Goal: Information Seeking & Learning: Learn about a topic

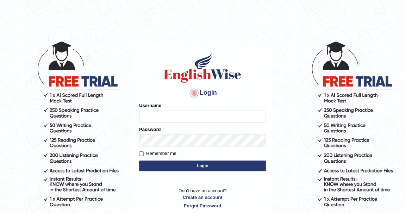
type input "khenrab"
click at [207, 167] on button "Login" at bounding box center [202, 166] width 127 height 11
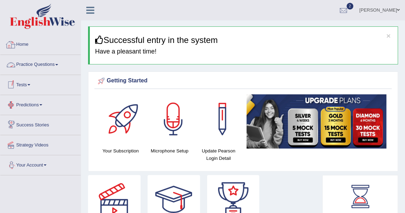
click at [59, 63] on link "Practice Questions" at bounding box center [40, 64] width 80 height 18
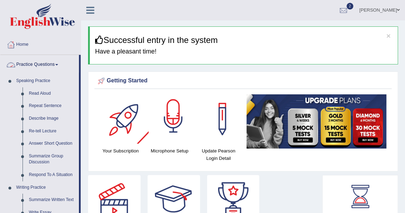
click at [182, 131] on div at bounding box center [173, 118] width 49 height 49
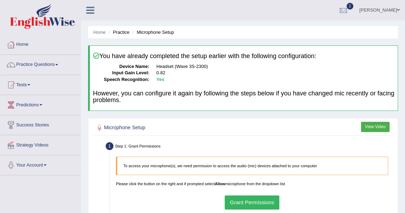
click at [255, 196] on button "Grant Permissions" at bounding box center [252, 203] width 55 height 14
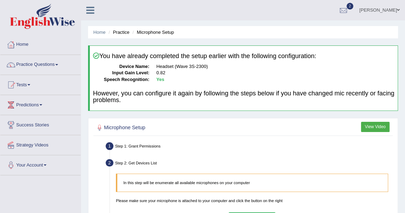
scroll to position [64, 0]
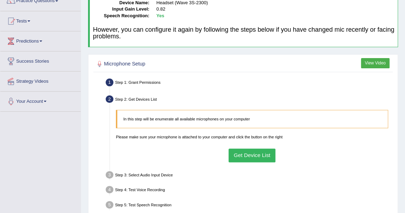
click at [254, 152] on button "Get Device List" at bounding box center [252, 156] width 47 height 14
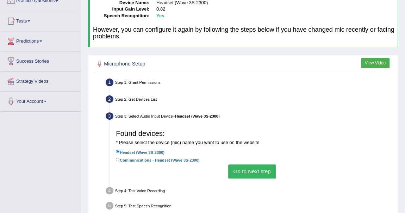
click at [249, 167] on button "Go to Next step" at bounding box center [252, 172] width 48 height 14
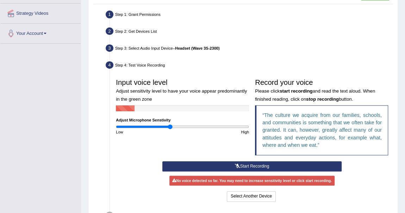
scroll to position [160, 0]
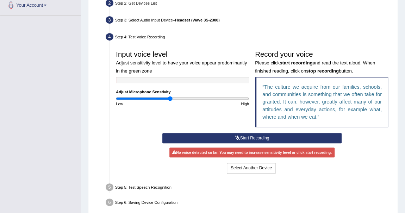
click at [244, 137] on button "Start Recording" at bounding box center [252, 138] width 179 height 10
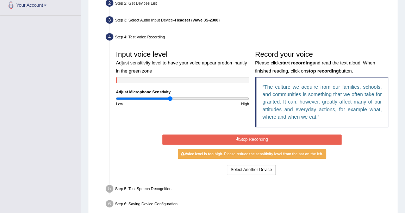
click at [243, 138] on button "Stop Recording" at bounding box center [252, 140] width 179 height 10
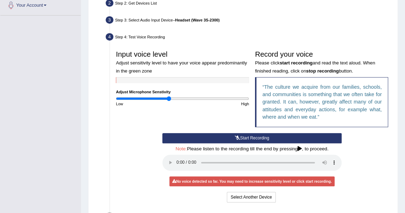
type input "0.82"
click at [171, 99] on input "range" at bounding box center [182, 98] width 133 height 5
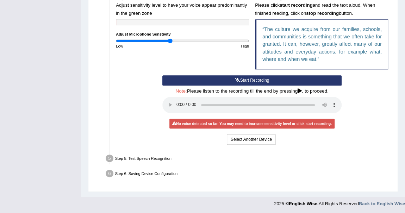
click at [278, 179] on div "Step 1: Grant Permissions To access your microphone(s), we need permission to a…" at bounding box center [242, 56] width 299 height 266
click at [275, 79] on button "Start Recording" at bounding box center [252, 80] width 179 height 10
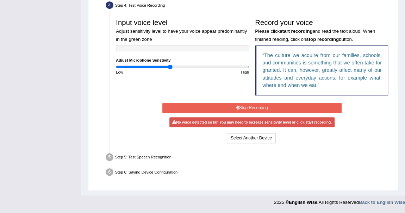
scroll to position [190, 0]
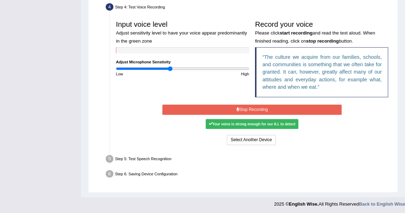
click at [264, 109] on button "Stop Recording" at bounding box center [252, 110] width 179 height 10
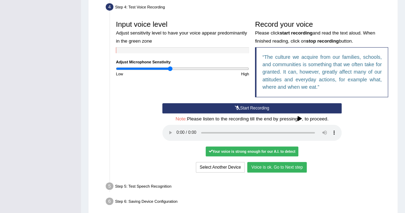
click at [270, 165] on button "Voice is ok. Go to Next step" at bounding box center [277, 167] width 59 height 10
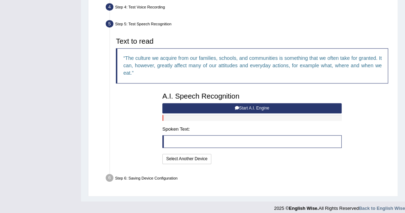
click at [241, 103] on button "Start A.I. Engine" at bounding box center [252, 108] width 179 height 10
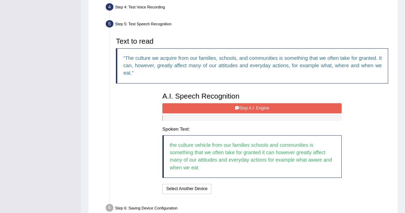
click at [271, 110] on button "Stop A.I. Engine" at bounding box center [252, 108] width 179 height 10
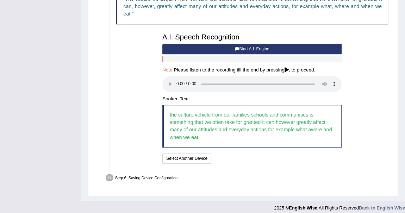
scroll to position [253, 0]
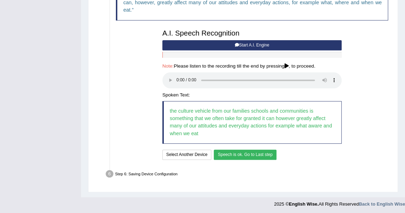
click at [247, 158] on button "Speech is ok. Go to Last step" at bounding box center [245, 155] width 63 height 10
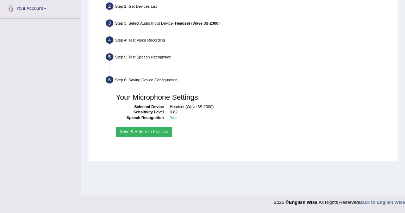
scroll to position [157, 0]
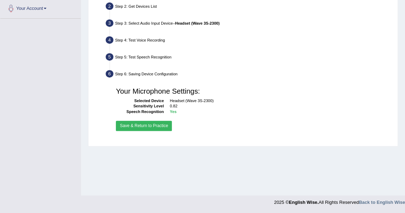
click at [159, 126] on button "Save & Return to Practice" at bounding box center [144, 126] width 56 height 10
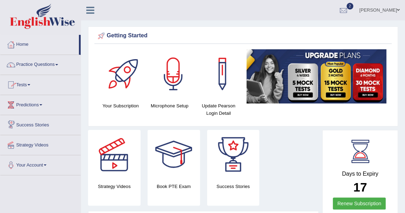
click at [58, 63] on link "Practice Questions" at bounding box center [40, 64] width 80 height 18
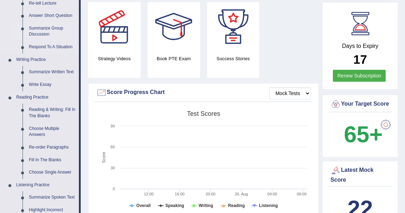
scroll to position [96, 0]
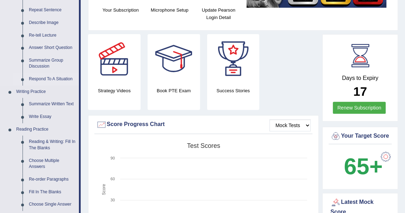
click at [58, 77] on link "Respond To A Situation" at bounding box center [52, 79] width 53 height 13
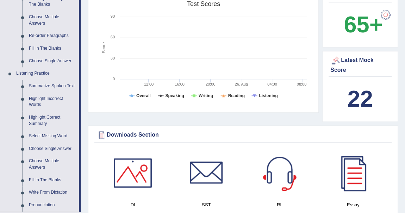
scroll to position [463, 0]
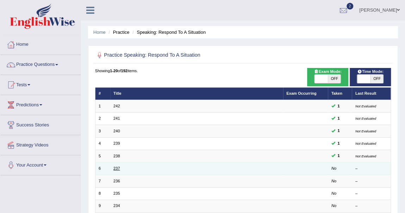
click at [115, 168] on link "237" at bounding box center [117, 168] width 6 height 4
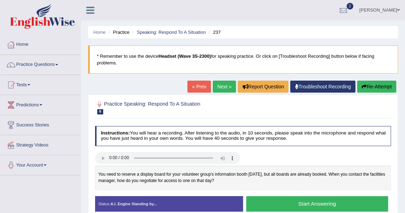
click at [297, 205] on button "Start Answering" at bounding box center [317, 203] width 142 height 15
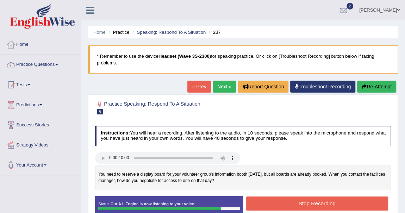
click at [297, 206] on button "Stop Recording" at bounding box center [317, 204] width 142 height 14
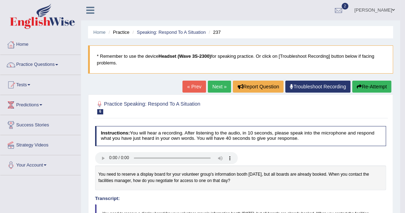
click at [214, 85] on link "Next »" at bounding box center [219, 87] width 23 height 12
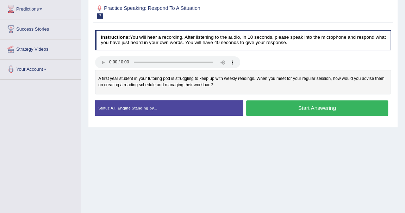
click at [325, 106] on button "Start Answering" at bounding box center [317, 107] width 142 height 15
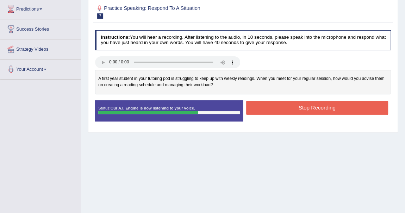
click at [325, 106] on button "Stop Recording" at bounding box center [317, 108] width 142 height 14
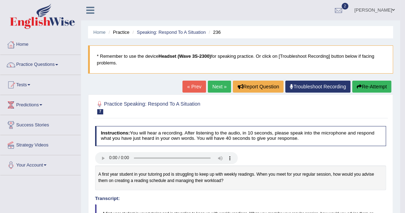
click at [214, 86] on link "Next »" at bounding box center [219, 87] width 23 height 12
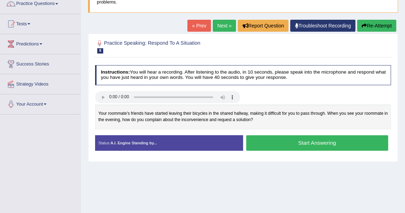
scroll to position [61, 0]
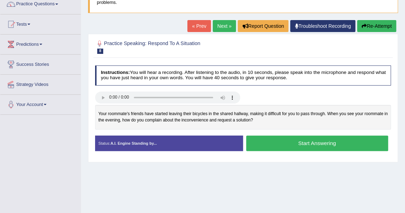
click at [311, 142] on button "Start Answering" at bounding box center [317, 143] width 142 height 15
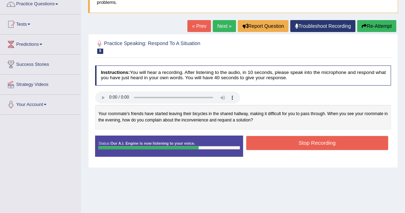
click at [320, 144] on button "Stop Recording" at bounding box center [317, 143] width 142 height 14
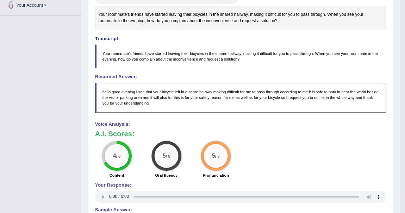
scroll to position [0, 0]
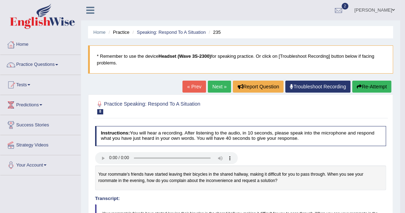
click at [217, 88] on link "Next »" at bounding box center [219, 87] width 23 height 12
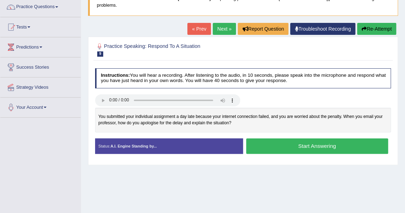
scroll to position [64, 0]
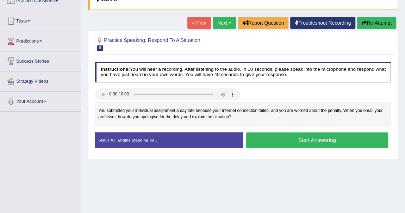
click at [332, 137] on button "Start Answering" at bounding box center [317, 140] width 142 height 15
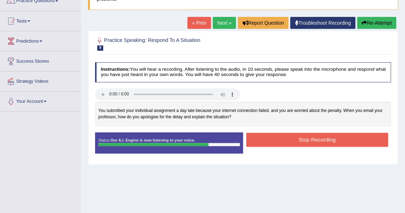
click at [332, 142] on button "Stop Recording" at bounding box center [317, 140] width 142 height 14
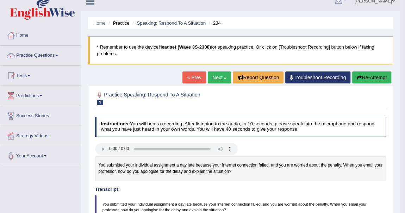
scroll to position [0, 0]
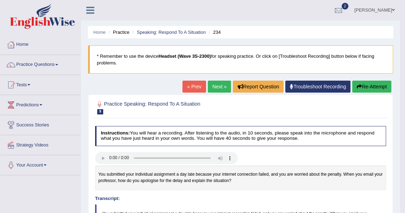
click at [215, 88] on link "Next »" at bounding box center [219, 87] width 23 height 12
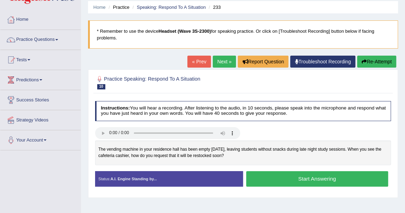
scroll to position [96, 0]
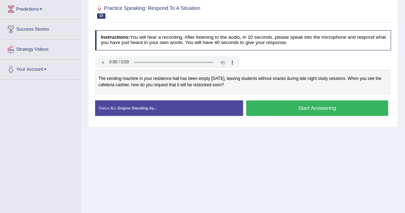
click at [331, 106] on button "Start Answering" at bounding box center [317, 107] width 142 height 15
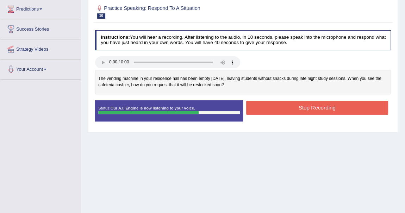
click at [297, 114] on div "Stop Recording" at bounding box center [317, 109] width 148 height 16
click at [296, 108] on button "Stop Recording" at bounding box center [317, 108] width 142 height 14
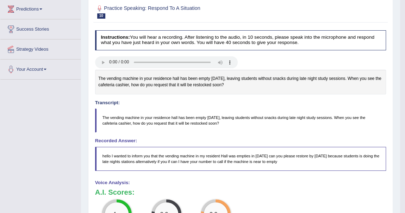
scroll to position [0, 0]
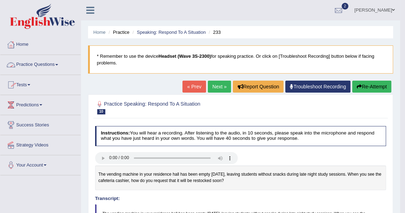
click at [57, 64] on link "Practice Questions" at bounding box center [40, 64] width 80 height 18
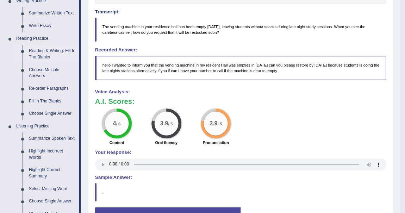
scroll to position [192, 0]
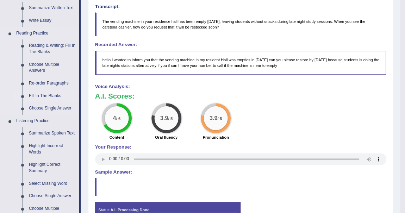
click at [49, 94] on link "Fill In The Blanks" at bounding box center [52, 96] width 53 height 13
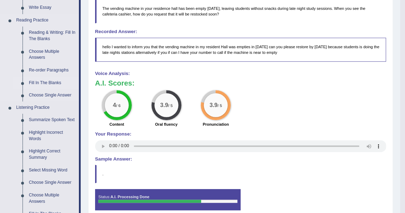
scroll to position [336, 0]
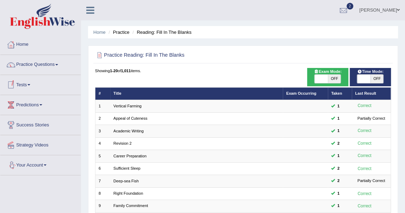
click at [35, 84] on link "Tests" at bounding box center [40, 84] width 80 height 18
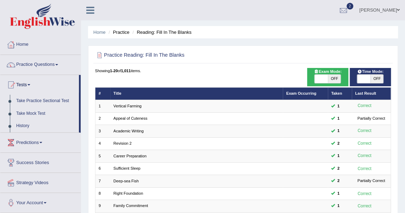
click at [57, 64] on link "Practice Questions" at bounding box center [40, 64] width 80 height 18
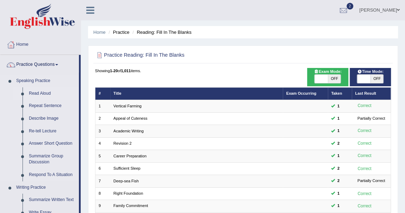
click at [47, 94] on link "Read Aloud" at bounding box center [52, 93] width 53 height 13
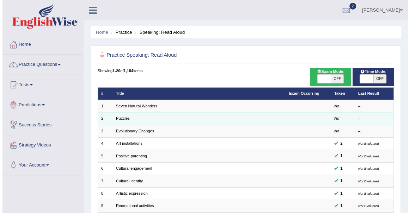
scroll to position [32, 0]
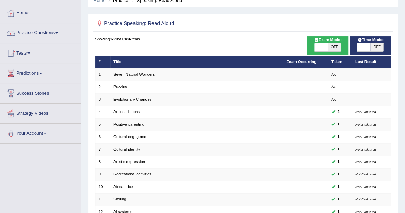
click at [336, 47] on span "OFF" at bounding box center [334, 47] width 13 height 8
checkbox input "true"
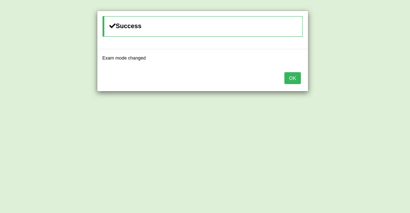
click at [292, 76] on button "OK" at bounding box center [293, 78] width 16 height 12
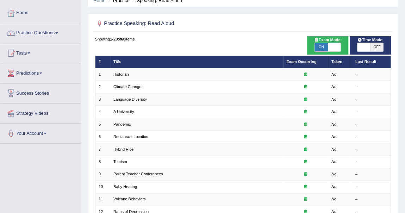
click at [376, 45] on span "OFF" at bounding box center [377, 47] width 13 height 8
checkbox input "true"
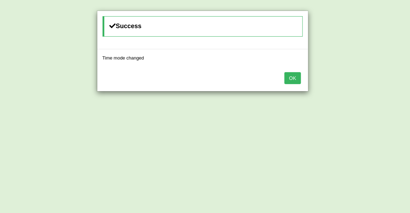
click at [287, 79] on button "OK" at bounding box center [293, 78] width 16 height 12
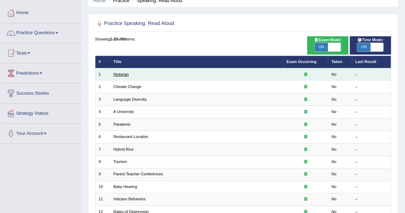
click at [118, 75] on link "Historian" at bounding box center [122, 74] width 16 height 4
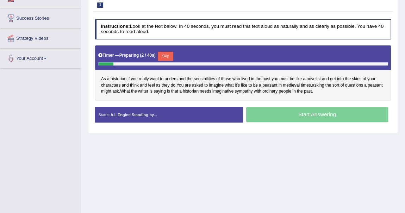
scroll to position [128, 0]
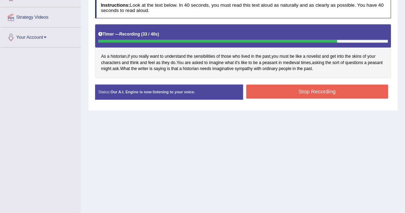
click at [263, 88] on button "Stop Recording" at bounding box center [317, 92] width 142 height 14
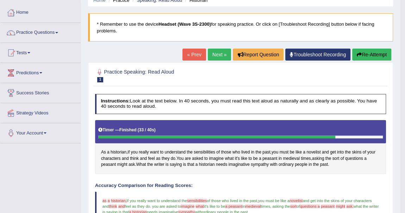
scroll to position [32, 0]
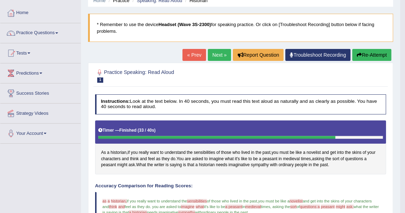
click at [219, 51] on link "Next »" at bounding box center [219, 55] width 23 height 12
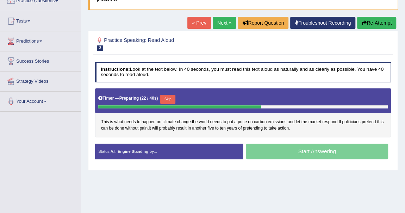
click at [294, 149] on div "Start Answering" at bounding box center [317, 152] width 148 height 17
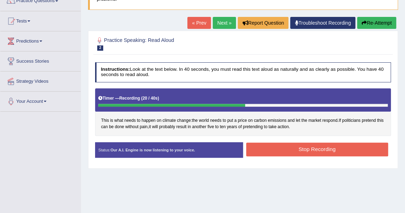
click at [320, 148] on button "Stop Recording" at bounding box center [317, 150] width 142 height 14
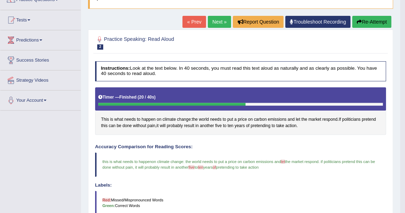
scroll to position [64, 0]
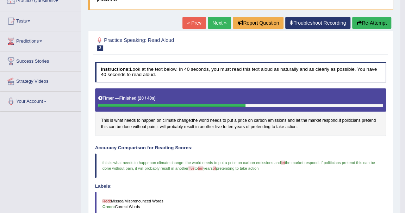
click at [221, 22] on link "Next »" at bounding box center [219, 23] width 23 height 12
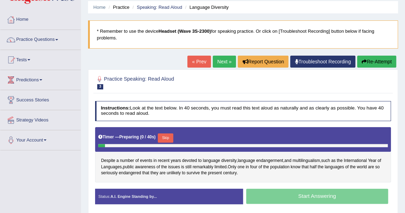
scroll to position [96, 0]
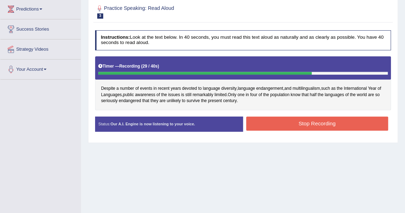
click at [288, 121] on button "Stop Recording" at bounding box center [317, 124] width 142 height 14
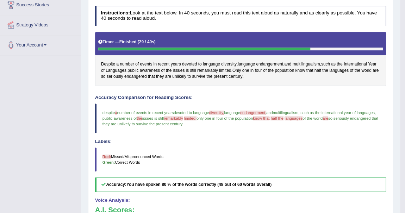
scroll to position [74, 0]
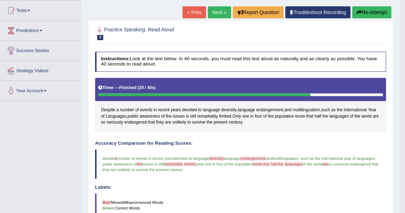
click at [214, 11] on link "Next »" at bounding box center [219, 12] width 23 height 12
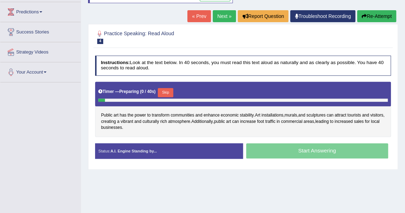
scroll to position [96, 0]
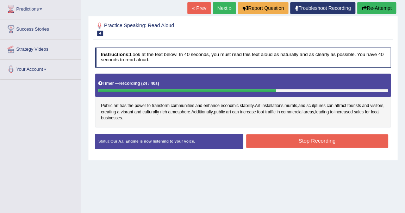
click at [313, 141] on button "Stop Recording" at bounding box center [317, 141] width 142 height 14
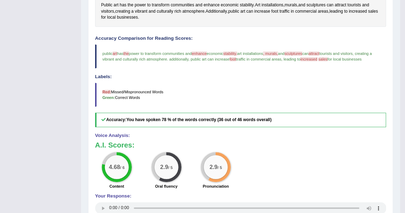
scroll to position [92, 0]
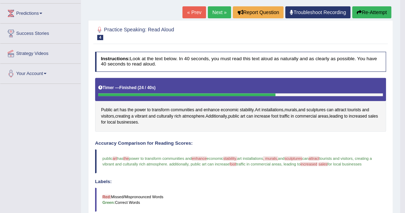
click at [223, 13] on link "Next »" at bounding box center [219, 12] width 23 height 12
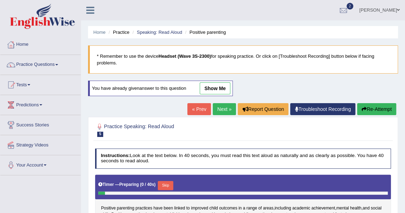
scroll to position [96, 0]
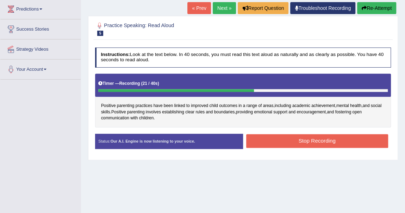
click at [296, 139] on button "Stop Recording" at bounding box center [317, 141] width 142 height 14
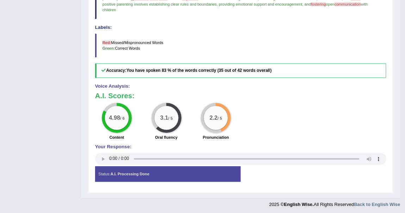
scroll to position [92, 0]
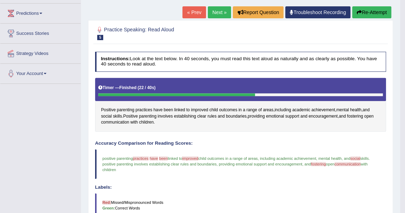
click at [220, 14] on link "Next »" at bounding box center [219, 12] width 23 height 12
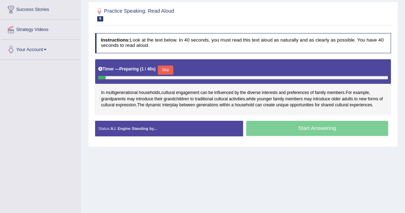
scroll to position [128, 0]
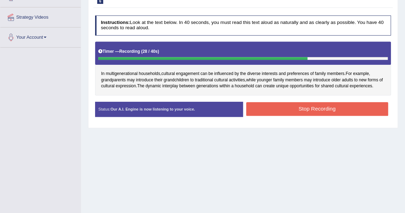
click at [334, 106] on button "Stop Recording" at bounding box center [317, 109] width 142 height 14
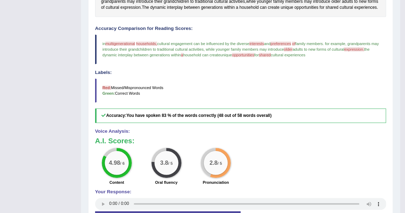
scroll to position [224, 0]
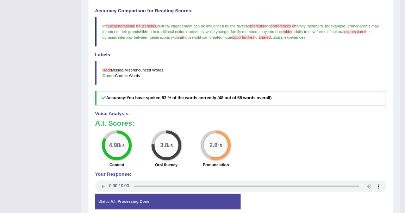
click at [255, 35] on span "opportunities" at bounding box center [243, 37] width 22 height 4
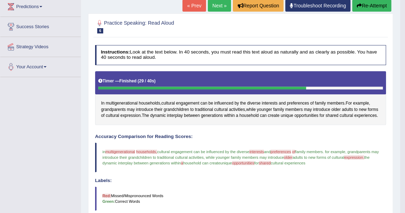
scroll to position [96, 0]
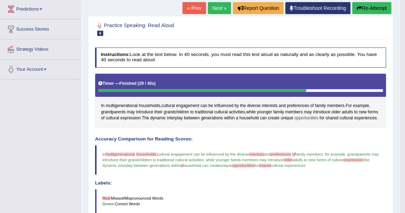
click at [309, 115] on span "opportunities" at bounding box center [307, 118] width 24 height 6
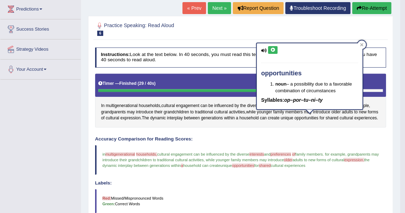
click at [274, 48] on icon at bounding box center [272, 50] width 5 height 4
click at [274, 49] on icon at bounding box center [272, 50] width 5 height 4
click at [271, 51] on icon at bounding box center [272, 50] width 5 height 4
click at [260, 152] on span "interests" at bounding box center [257, 154] width 15 height 4
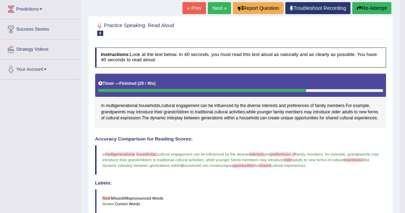
click at [259, 148] on blockquote "in multigenerational multi-generation households, housewold cultural engagement…" at bounding box center [241, 160] width 292 height 30
click at [260, 153] on span "interests" at bounding box center [257, 154] width 15 height 4
click at [271, 104] on span "interests" at bounding box center [270, 106] width 16 height 6
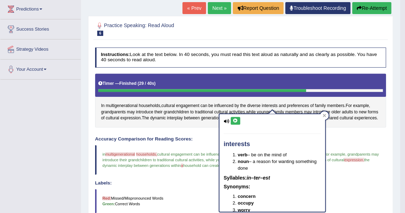
click at [236, 121] on icon at bounding box center [235, 121] width 5 height 4
click at [210, 135] on div "Instructions: Look at the text below. In 40 seconds, you must read this text al…" at bounding box center [240, 194] width 294 height 301
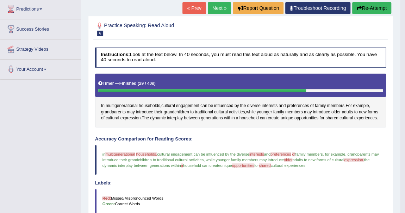
click at [289, 152] on span "preferences" at bounding box center [281, 154] width 20 height 4
click at [289, 153] on span "preferences" at bounding box center [281, 154] width 20 height 4
click at [298, 103] on span "preferences" at bounding box center [298, 106] width 22 height 6
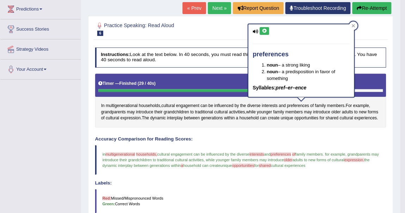
click at [266, 29] on icon at bounding box center [264, 31] width 5 height 4
click at [124, 153] on span "multigenerational" at bounding box center [120, 154] width 30 height 4
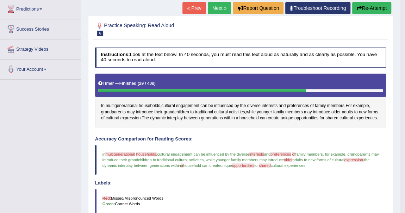
click at [125, 153] on span "multigenerational" at bounding box center [120, 154] width 30 height 4
click at [132, 153] on span "multigenerational" at bounding box center [120, 154] width 30 height 4
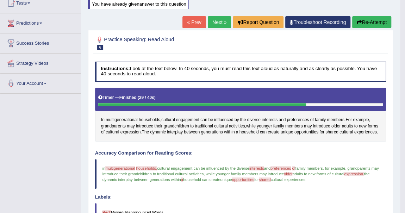
scroll to position [28, 0]
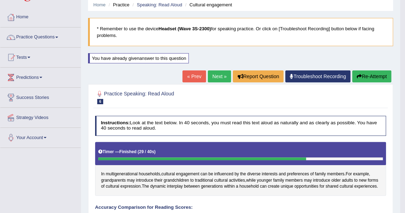
click at [220, 75] on link "Next »" at bounding box center [219, 77] width 23 height 12
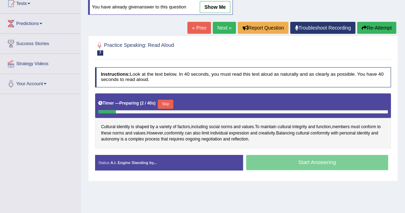
scroll to position [96, 0]
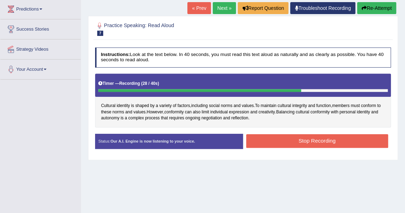
click at [292, 139] on button "Stop Recording" at bounding box center [317, 141] width 142 height 14
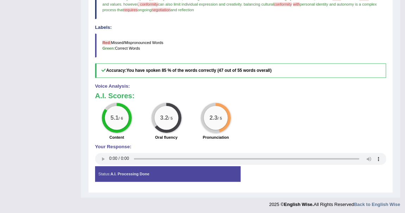
scroll to position [0, 0]
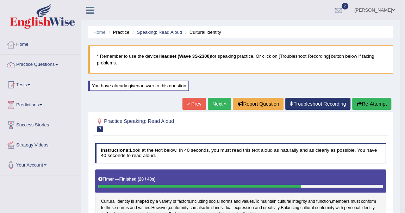
click at [1, 4] on link at bounding box center [41, 17] width 80 height 27
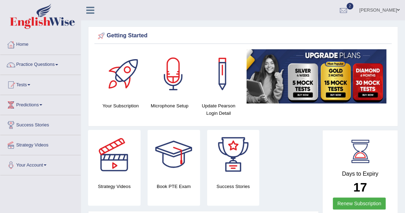
click at [159, 18] on div "[PERSON_NAME] Toggle navigation Username: khenrab Access Type: Online Subscript…" at bounding box center [243, 10] width 324 height 20
click at [57, 65] on link "Practice Questions" at bounding box center [40, 64] width 80 height 18
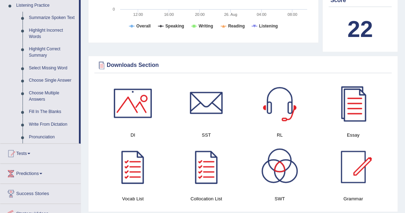
scroll to position [310, 0]
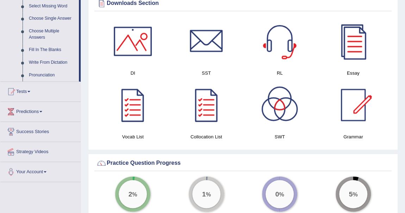
click at [382, 140] on h4 "Grammar" at bounding box center [353, 136] width 67 height 7
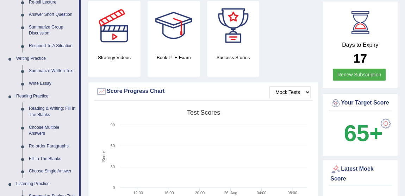
scroll to position [136, 0]
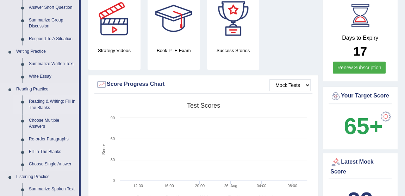
click at [57, 104] on link "Reading & Writing: Fill In The Blanks" at bounding box center [52, 105] width 53 height 19
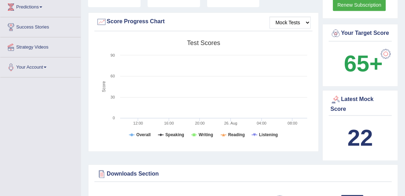
scroll to position [512, 0]
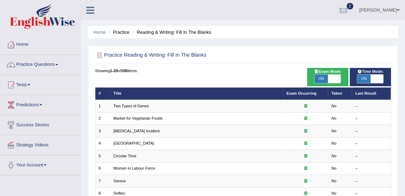
checkbox input "false"
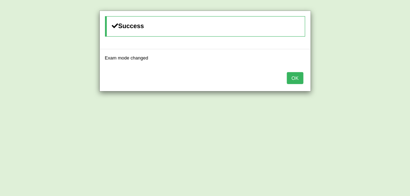
click at [297, 78] on button "OK" at bounding box center [295, 78] width 16 height 12
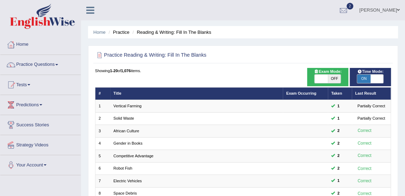
click at [364, 81] on span "ON" at bounding box center [364, 79] width 13 height 8
checkbox input "false"
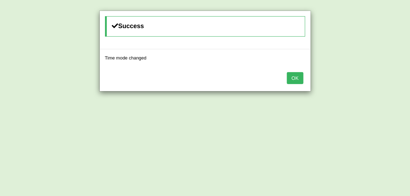
click at [296, 79] on button "OK" at bounding box center [295, 78] width 16 height 12
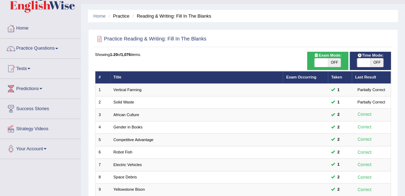
scroll to position [9, 0]
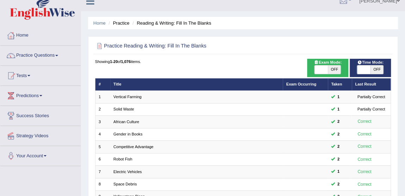
click at [58, 55] on span at bounding box center [56, 55] width 3 height 1
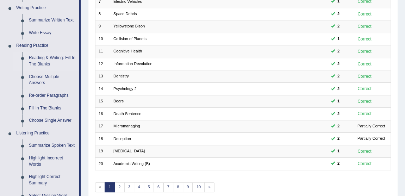
scroll to position [184, 0]
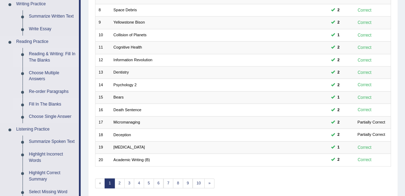
click at [35, 105] on link "Fill In The Blanks" at bounding box center [52, 104] width 53 height 13
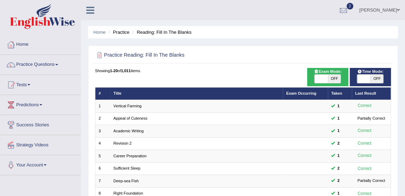
click at [57, 64] on link "Practice Questions" at bounding box center [40, 64] width 80 height 18
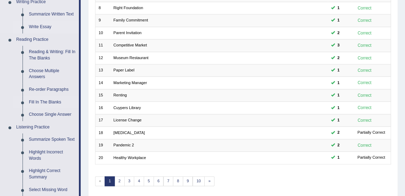
scroll to position [187, 0]
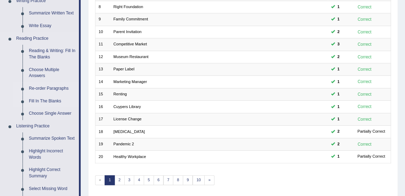
click at [55, 87] on link "Re-order Paragraphs" at bounding box center [52, 89] width 53 height 13
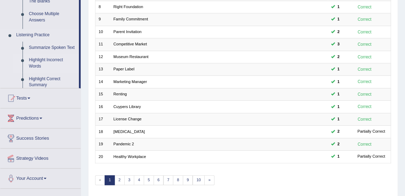
click at [55, 87] on ul "Home Practice Questions Speaking Practice Read Aloud Repeat Sentence Describe I…" at bounding box center [40, 18] width 80 height 341
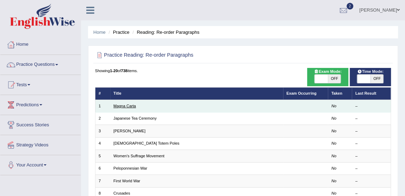
click at [122, 106] on link "Magna Carta" at bounding box center [125, 106] width 23 height 4
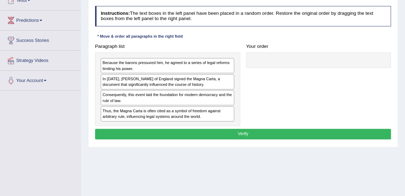
scroll to position [76, 0]
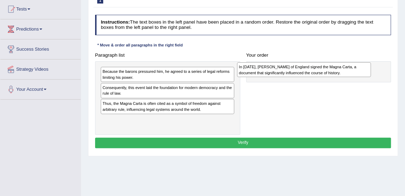
drag, startPoint x: 170, startPoint y: 93, endPoint x: 331, endPoint y: 71, distance: 162.7
click at [331, 73] on div "In 1215, King John of England signed the Magna Carta, a document that significa…" at bounding box center [304, 69] width 134 height 15
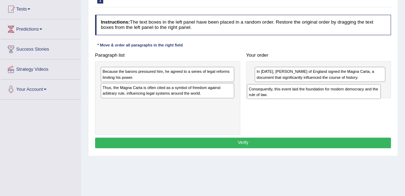
drag, startPoint x: 208, startPoint y: 91, endPoint x: 381, endPoint y: 98, distance: 174.0
click at [381, 98] on div "Paragraph list Because the barons pressured him, he agreed to a series of legal…" at bounding box center [243, 92] width 303 height 85
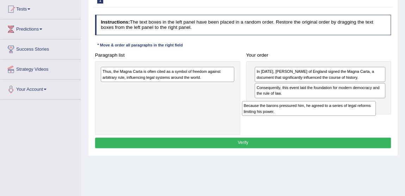
drag, startPoint x: 225, startPoint y: 76, endPoint x: 393, endPoint y: 120, distance: 173.3
click at [393, 120] on div "Paragraph list Because the barons pressured him, he agreed to a series of legal…" at bounding box center [243, 92] width 303 height 85
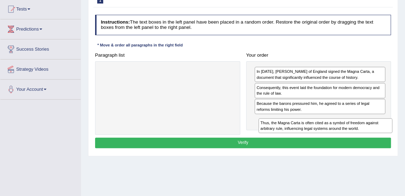
drag, startPoint x: 217, startPoint y: 72, endPoint x: 404, endPoint y: 136, distance: 197.8
click at [404, 136] on div "Home Practice Reading: Re-order Paragraphs Magna Carta Next » Report Question R…" at bounding box center [243, 100] width 324 height 353
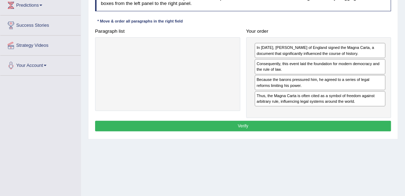
scroll to position [108, 0]
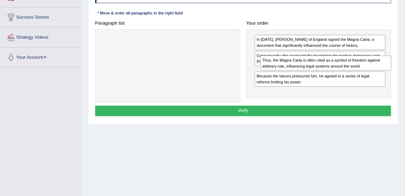
drag, startPoint x: 336, startPoint y: 91, endPoint x: 345, endPoint y: 71, distance: 21.6
click at [345, 71] on div "In 1215, King John of England signed the Magna Carta, a document that significa…" at bounding box center [318, 63] width 145 height 69
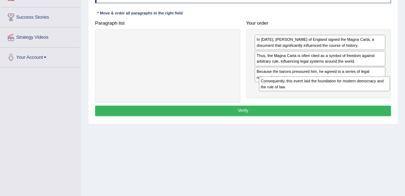
drag, startPoint x: 341, startPoint y: 62, endPoint x: 348, endPoint y: 98, distance: 37.0
click at [348, 98] on div "Paragraph list Correct order In 1215, King John of England signed the Magna Car…" at bounding box center [243, 60] width 303 height 85
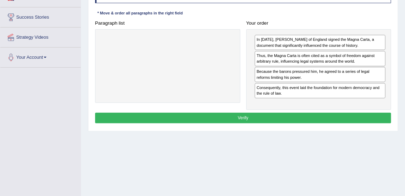
click at [244, 116] on button "Verify" at bounding box center [243, 118] width 297 height 10
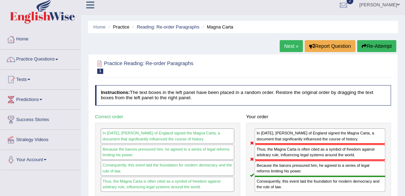
scroll to position [0, 0]
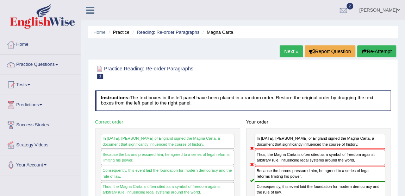
click at [286, 52] on link "Next »" at bounding box center [291, 51] width 23 height 12
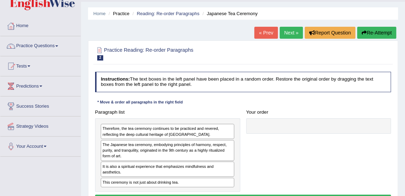
scroll to position [96, 0]
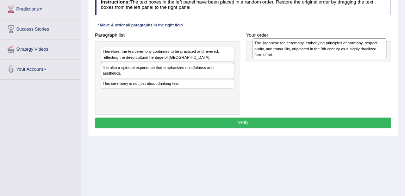
drag, startPoint x: 183, startPoint y: 76, endPoint x: 364, endPoint y: 53, distance: 182.0
click at [364, 53] on div "The Japanese tea ceremony, embodying principles of harmony, respect, purity, an…" at bounding box center [320, 48] width 134 height 20
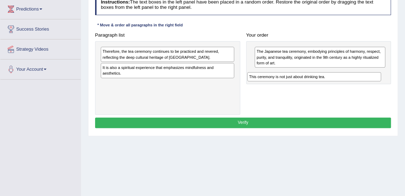
drag, startPoint x: 160, startPoint y: 84, endPoint x: 335, endPoint y: 86, distance: 174.2
click at [335, 86] on div "Paragraph list Therefore, the tea ceremony continues to be practiced and revere…" at bounding box center [243, 72] width 303 height 85
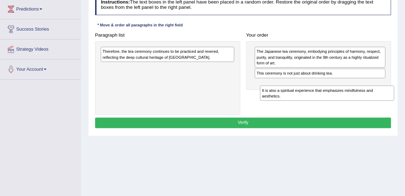
drag, startPoint x: 173, startPoint y: 73, endPoint x: 362, endPoint y: 105, distance: 191.3
click at [363, 105] on div "Paragraph list Therefore, the tea ceremony continues to be practiced and revere…" at bounding box center [243, 72] width 303 height 85
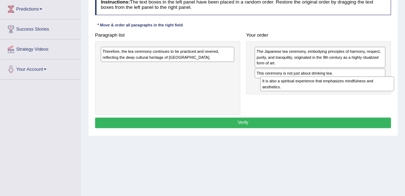
drag, startPoint x: 170, startPoint y: 71, endPoint x: 360, endPoint y: 93, distance: 190.9
click at [360, 93] on div "Paragraph list Therefore, the tea ceremony continues to be practiced and revere…" at bounding box center [243, 72] width 303 height 85
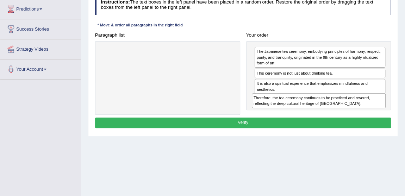
drag, startPoint x: 167, startPoint y: 55, endPoint x: 347, endPoint y: 113, distance: 188.4
click at [347, 113] on div "Paragraph list Therefore, the tea ceremony continues to be practiced and revere…" at bounding box center [243, 72] width 303 height 85
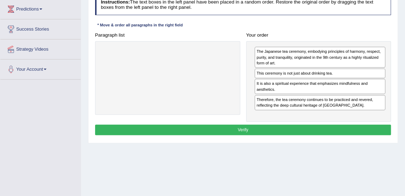
click at [250, 126] on button "Verify" at bounding box center [243, 130] width 297 height 10
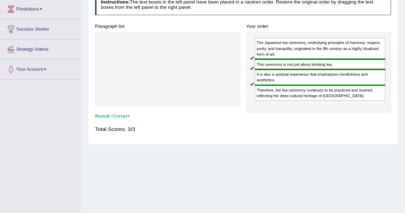
scroll to position [157, 0]
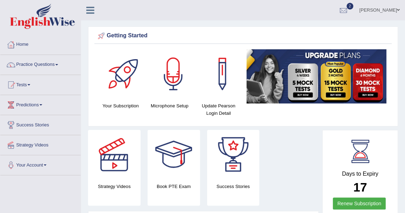
click at [0, 98] on div "Toggle navigation Home Practice Questions Speaking Practice Read Aloud Repeat S…" at bounding box center [40, 88] width 81 height 176
